Goal: Information Seeking & Learning: Learn about a topic

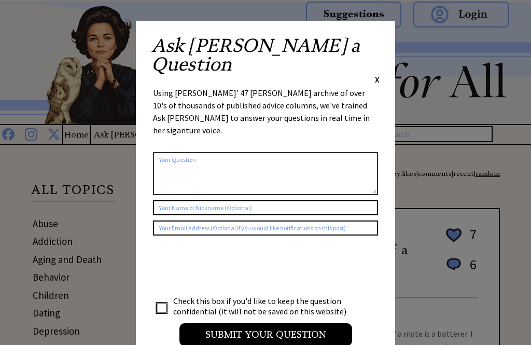
click at [376, 74] on span "X" at bounding box center [377, 79] width 5 height 10
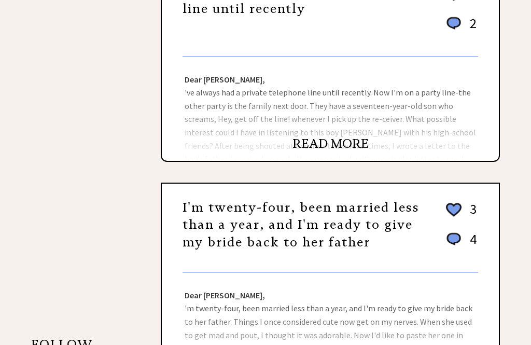
scroll to position [672, 0]
click at [322, 149] on link "READ MORE" at bounding box center [330, 144] width 76 height 16
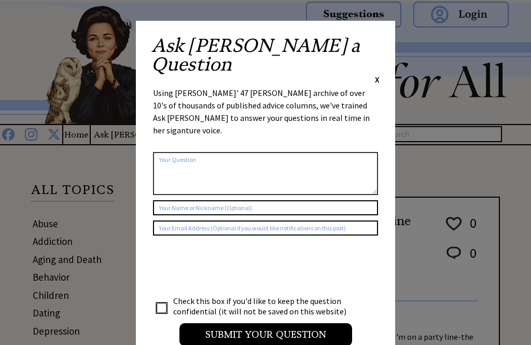
click at [384, 36] on div "Ask Ann a Question X Using Ann Landers' 47 vear archive of over 10's of thousan…" at bounding box center [265, 196] width 259 height 350
click at [374, 47] on div "Ask Ann a Question X" at bounding box center [265, 60] width 228 height 49
click at [378, 74] on span "X" at bounding box center [377, 79] width 5 height 10
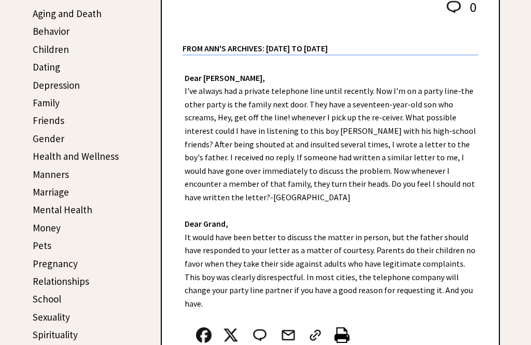
scroll to position [248, 0]
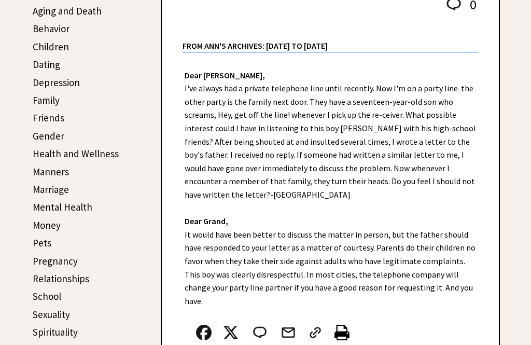
click at [41, 117] on link "Friends" at bounding box center [49, 117] width 32 height 12
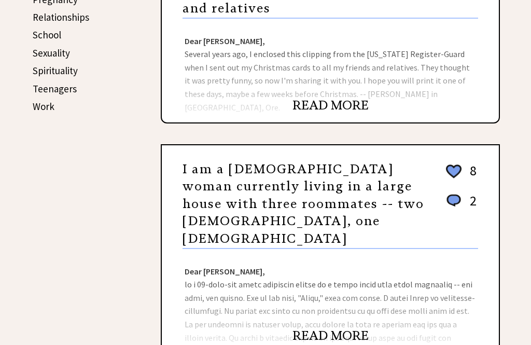
scroll to position [509, 0]
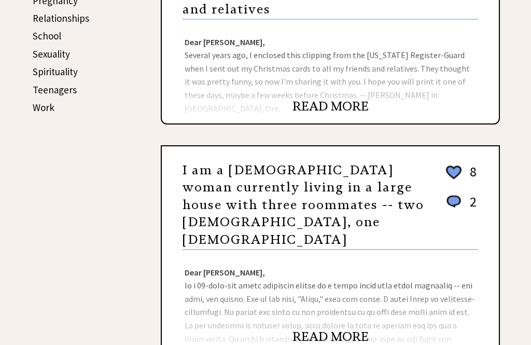
click at [315, 107] on link "READ MORE" at bounding box center [330, 107] width 76 height 16
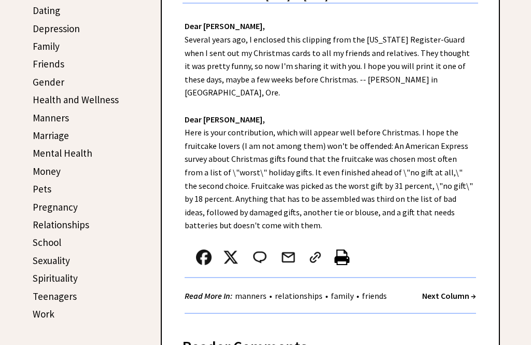
scroll to position [302, 0]
click at [436, 290] on strong "Next Column →" at bounding box center [449, 295] width 54 height 10
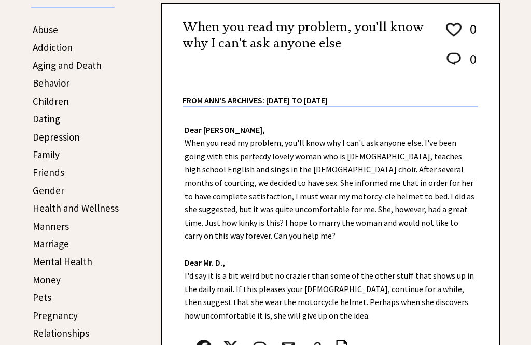
scroll to position [194, 0]
click at [39, 175] on link "Friends" at bounding box center [49, 172] width 32 height 12
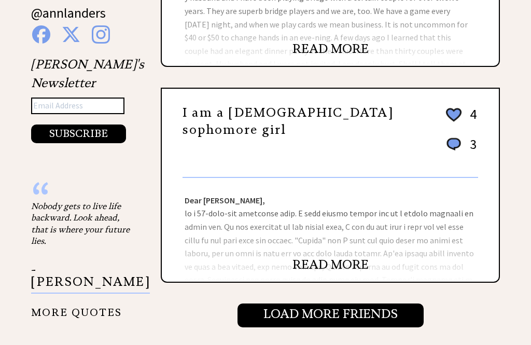
scroll to position [1045, 0]
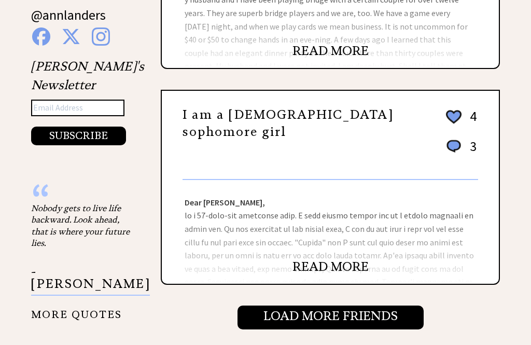
click at [290, 305] on input "Load More Friends" at bounding box center [330, 317] width 186 height 24
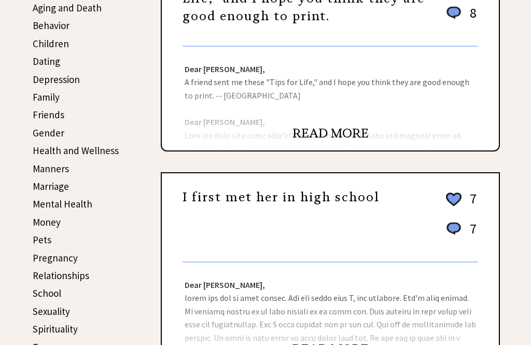
scroll to position [251, 0]
click at [36, 185] on link "Marriage" at bounding box center [51, 186] width 36 height 12
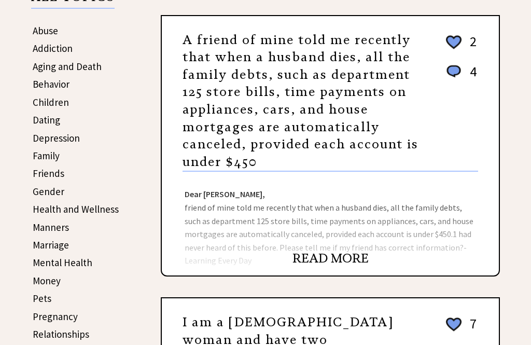
scroll to position [195, 0]
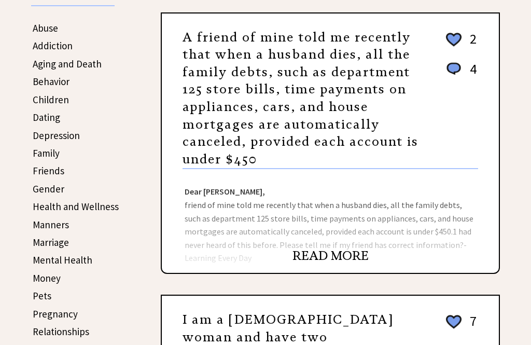
click at [311, 254] on link "READ MORE" at bounding box center [330, 256] width 76 height 16
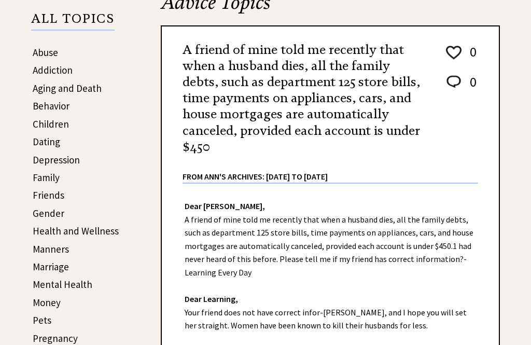
scroll to position [171, 0]
click at [41, 268] on link "Marriage" at bounding box center [51, 266] width 36 height 12
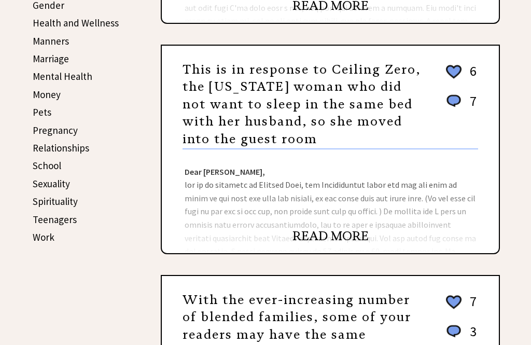
scroll to position [379, 0]
click at [316, 238] on link "READ MORE" at bounding box center [330, 236] width 76 height 16
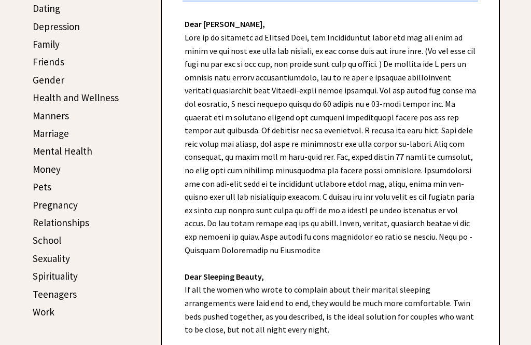
scroll to position [304, 0]
click at [43, 172] on link "Money" at bounding box center [47, 169] width 28 height 12
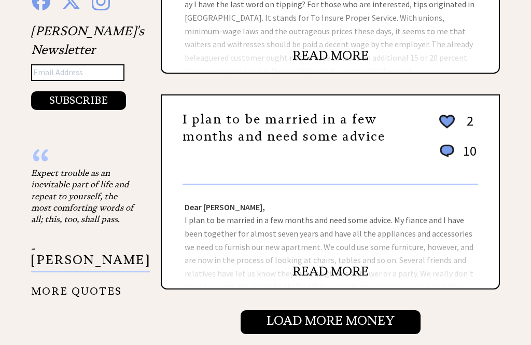
scroll to position [987, 0]
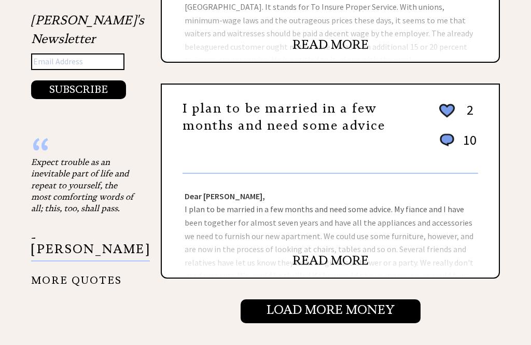
click at [307, 319] on input "Load More Money" at bounding box center [331, 311] width 180 height 24
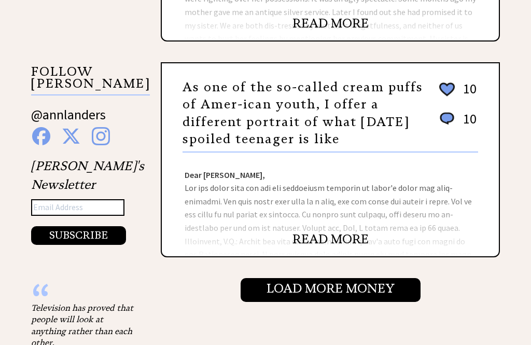
scroll to position [1023, 0]
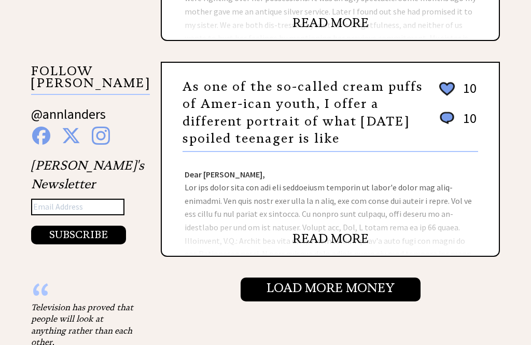
click at [313, 284] on input "Load More Money" at bounding box center [331, 290] width 180 height 24
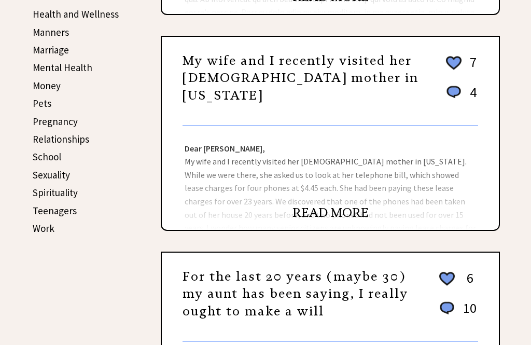
scroll to position [388, 0]
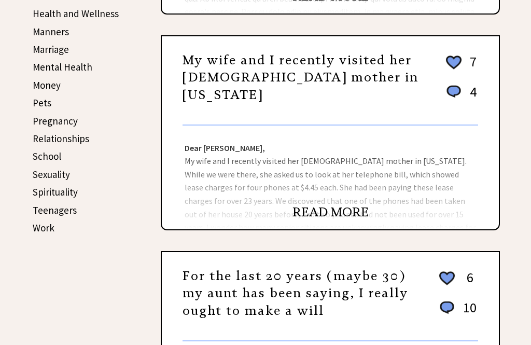
click at [38, 224] on link "Work" at bounding box center [44, 227] width 22 height 12
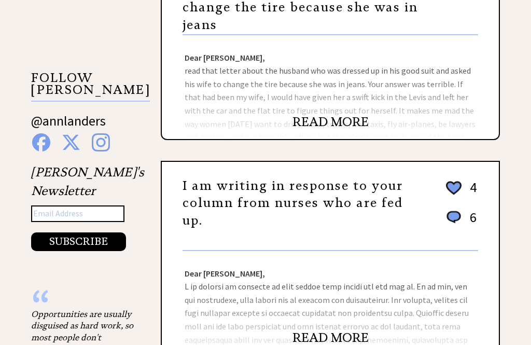
scroll to position [936, 0]
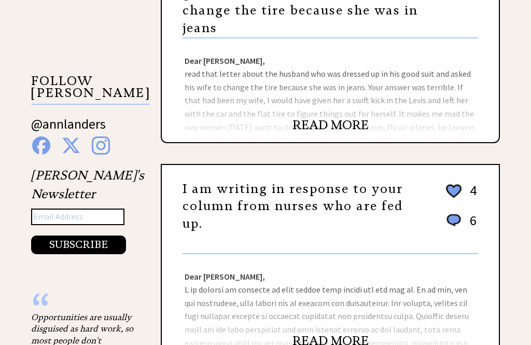
click at [313, 124] on link "READ MORE" at bounding box center [330, 125] width 76 height 16
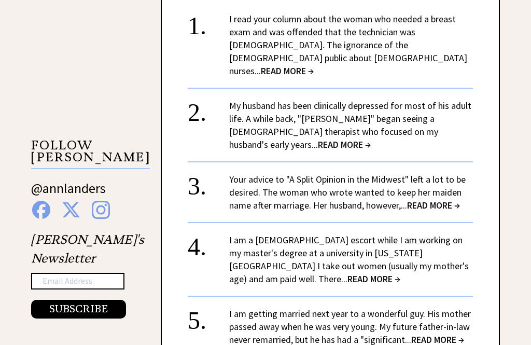
scroll to position [872, 0]
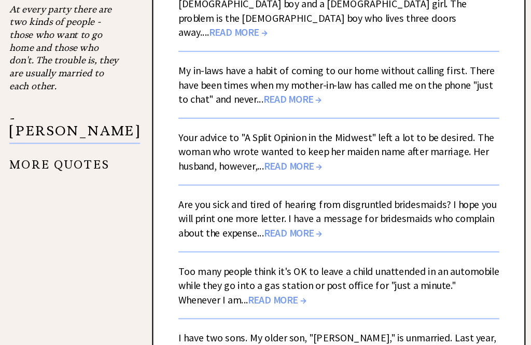
scroll to position [2128, 0]
click at [262, 206] on span "READ MORE →" at bounding box center [288, 212] width 53 height 12
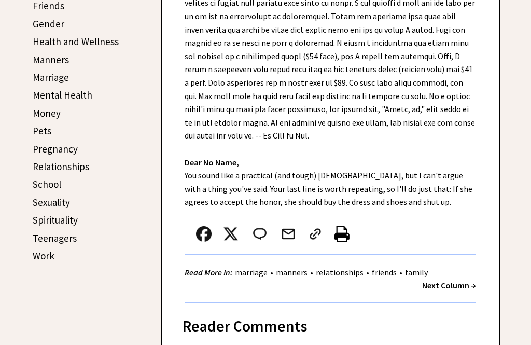
scroll to position [358, 0]
